Goal: Task Accomplishment & Management: Manage account settings

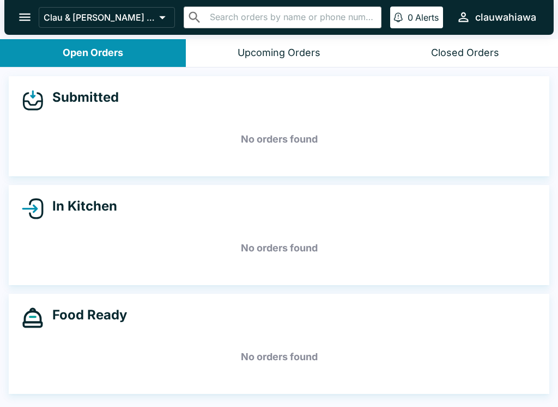
click at [283, 66] on button "Upcoming Orders" at bounding box center [279, 53] width 186 height 28
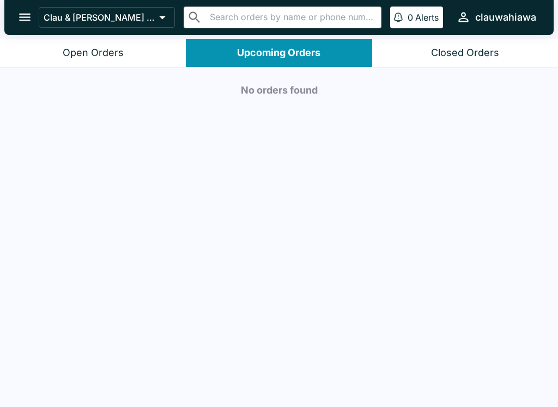
click at [470, 58] on div "Closed Orders" at bounding box center [465, 53] width 68 height 13
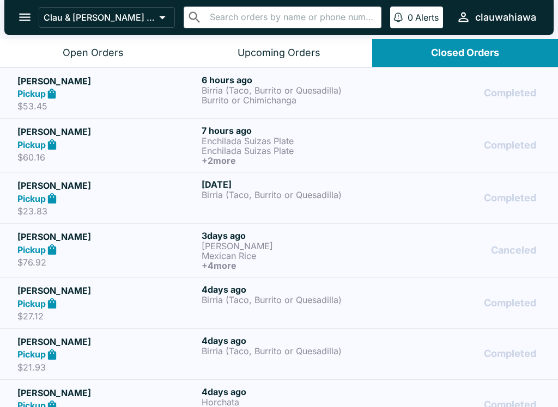
click at [136, 92] on div "Pickup" at bounding box center [107, 94] width 180 height 13
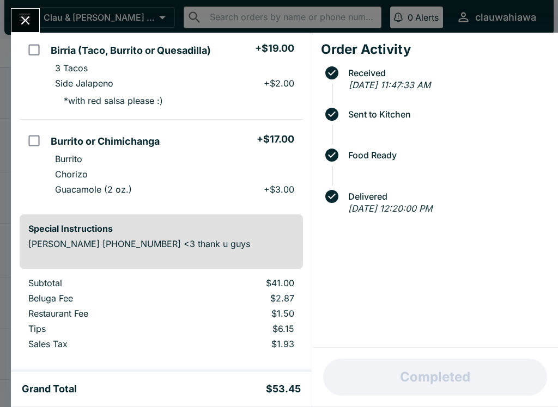
scroll to position [75, 0]
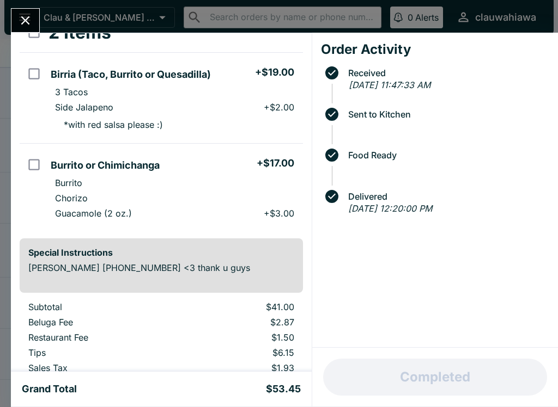
click at [372, 293] on div "Order Activity Received [DATE] 11:47:33 AM Sent to Kitchen Food Ready Delivered…" at bounding box center [435, 190] width 246 height 315
click at [502, 294] on div "Order Activity Received [DATE] 11:47:33 AM Sent to Kitchen Food Ready Delivered…" at bounding box center [435, 190] width 246 height 315
click at [325, 310] on div "Order Activity Received [DATE] 11:47:33 AM Sent to Kitchen Food Ready Delivered…" at bounding box center [435, 190] width 246 height 315
click at [365, 300] on div "Order Activity Received [DATE] 11:47:33 AM Sent to Kitchen Food Ready Delivered…" at bounding box center [435, 190] width 246 height 315
click at [527, 284] on div "Order Activity Received [DATE] 11:47:33 AM Sent to Kitchen Food Ready Delivered…" at bounding box center [435, 190] width 246 height 315
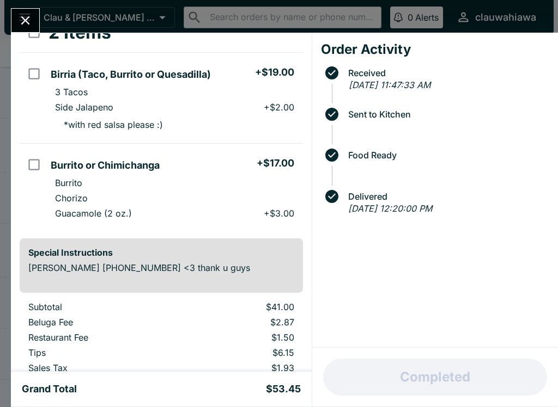
click at [364, 305] on div "Order Activity Received [DATE] 11:47:33 AM Sent to Kitchen Food Ready Delivered…" at bounding box center [435, 190] width 246 height 315
click at [396, 309] on div "Order Activity Received [DATE] 11:47:33 AM Sent to Kitchen Food Ready Delivered…" at bounding box center [435, 190] width 246 height 315
click at [491, 280] on div "Order Activity Received [DATE] 11:47:33 AM Sent to Kitchen Food Ready Delivered…" at bounding box center [435, 190] width 246 height 315
click at [394, 298] on div "Order Activity Received [DATE] 11:47:33 AM Sent to Kitchen Food Ready Delivered…" at bounding box center [435, 190] width 246 height 315
click at [356, 289] on div "Order Activity Received [DATE] 11:47:33 AM Sent to Kitchen Food Ready Delivered…" at bounding box center [435, 190] width 246 height 315
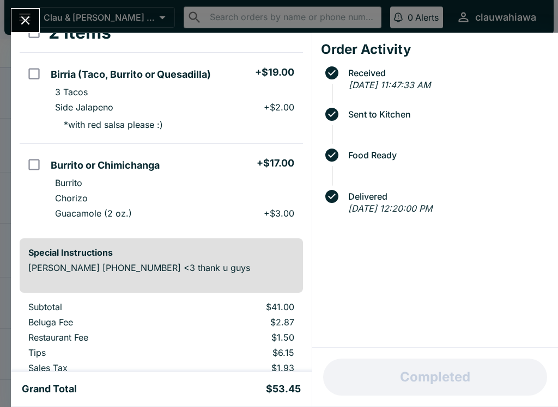
click at [352, 292] on div "Order Activity Received [DATE] 11:47:33 AM Sent to Kitchen Food Ready Delivered…" at bounding box center [435, 190] width 246 height 315
click at [485, 292] on div "Order Activity Received [DATE] 11:47:33 AM Sent to Kitchen Food Ready Delivered…" at bounding box center [435, 190] width 246 height 315
click at [523, 290] on div "Order Activity Received [DATE] 11:47:33 AM Sent to Kitchen Food Ready Delivered…" at bounding box center [435, 190] width 246 height 315
click at [36, 16] on button "Close" at bounding box center [25, 20] width 28 height 23
click at [36, 16] on button "open drawer" at bounding box center [25, 17] width 28 height 28
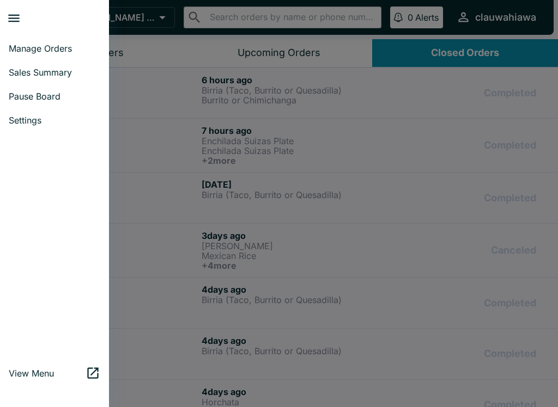
click at [27, 60] on link "Sales Summary" at bounding box center [54, 72] width 109 height 24
select select "03:00"
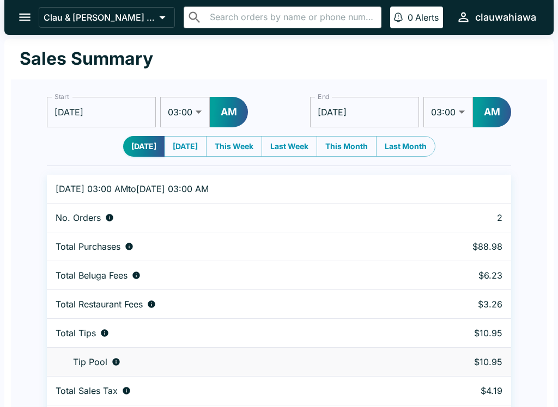
click at [26, 19] on icon "open drawer" at bounding box center [24, 17] width 15 height 15
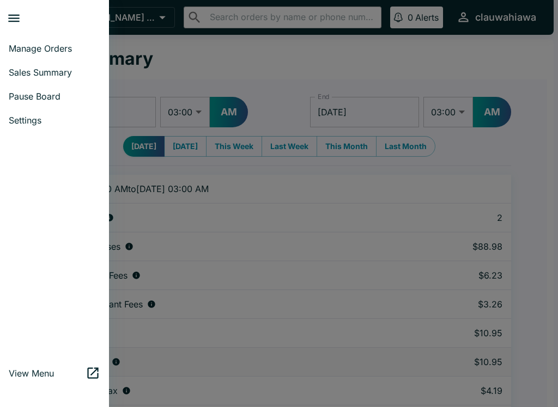
click at [61, 46] on span "Manage Orders" at bounding box center [54, 48] width 91 height 11
